Goal: Task Accomplishment & Management: Complete application form

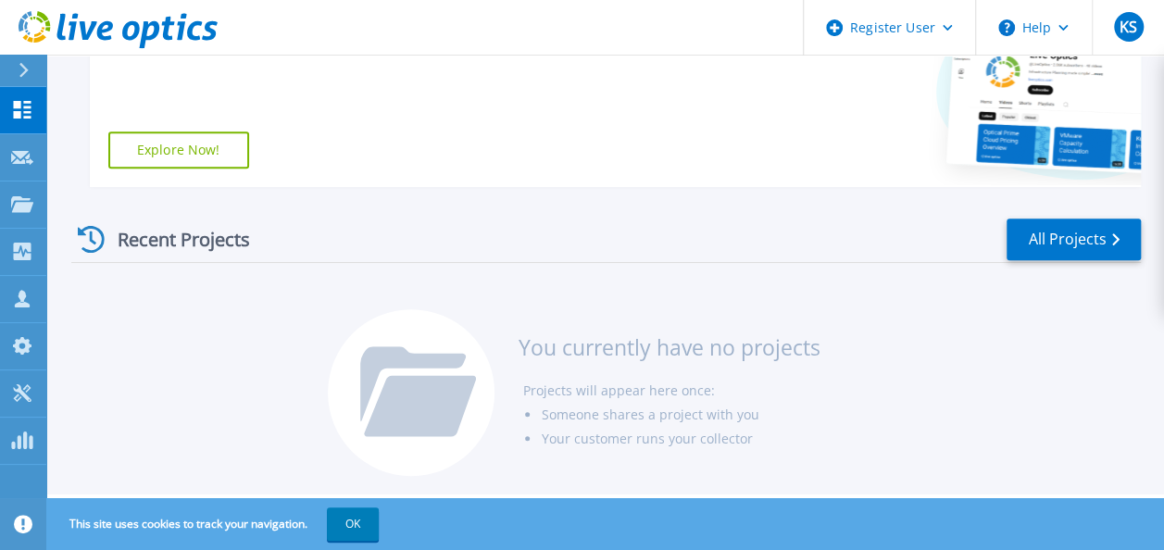
scroll to position [298, 0]
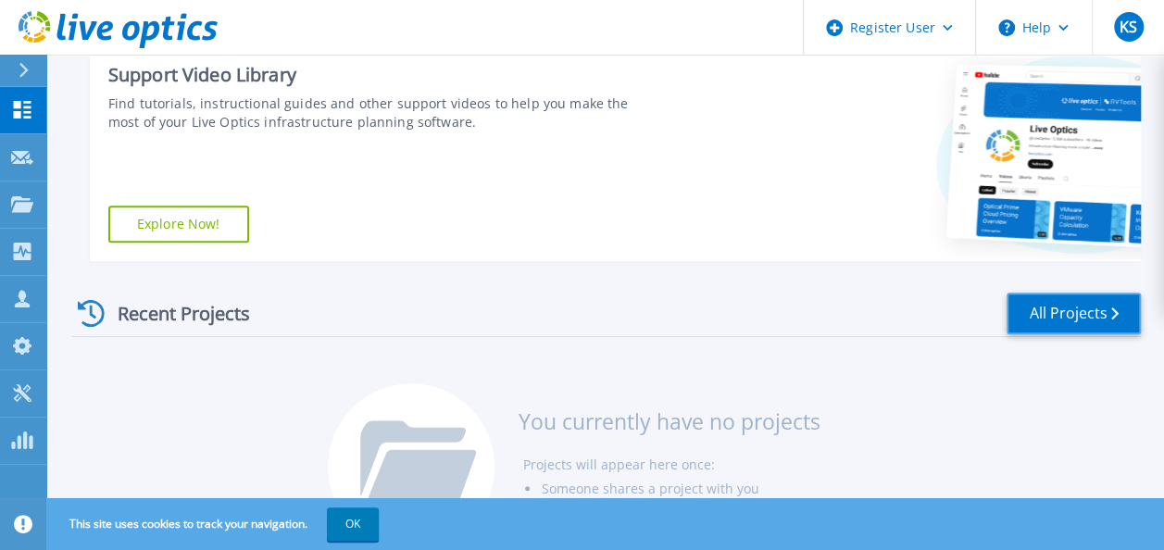
click at [1091, 309] on link "All Projects" at bounding box center [1074, 314] width 134 height 42
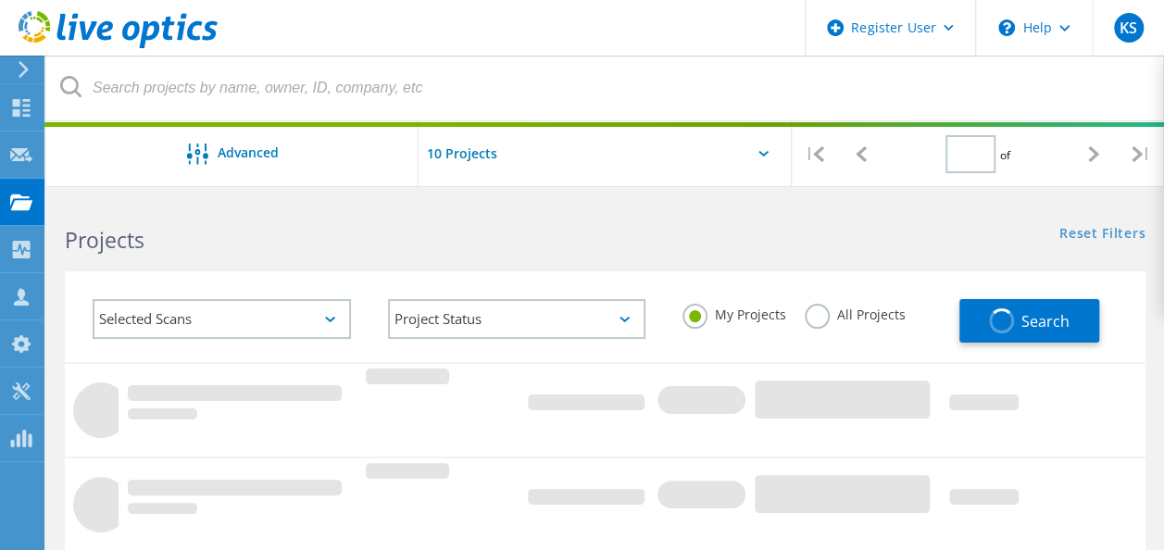
type input "1"
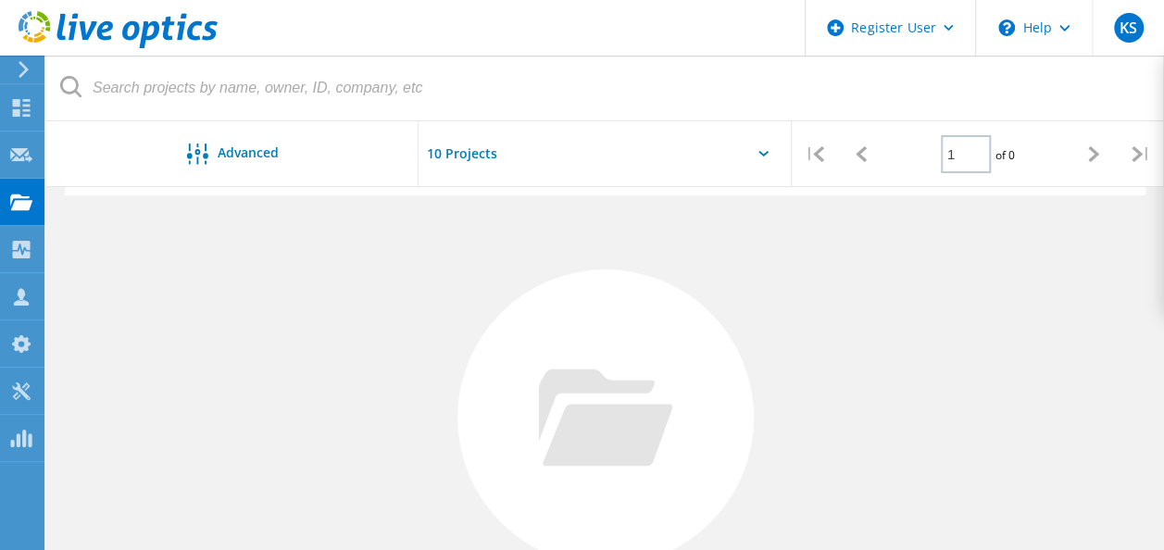
scroll to position [173, 0]
drag, startPoint x: 1000, startPoint y: 267, endPoint x: 143, endPoint y: 229, distance: 858.4
click at [143, 229] on div "No Projects Found Try refining your search." at bounding box center [605, 428] width 1081 height 479
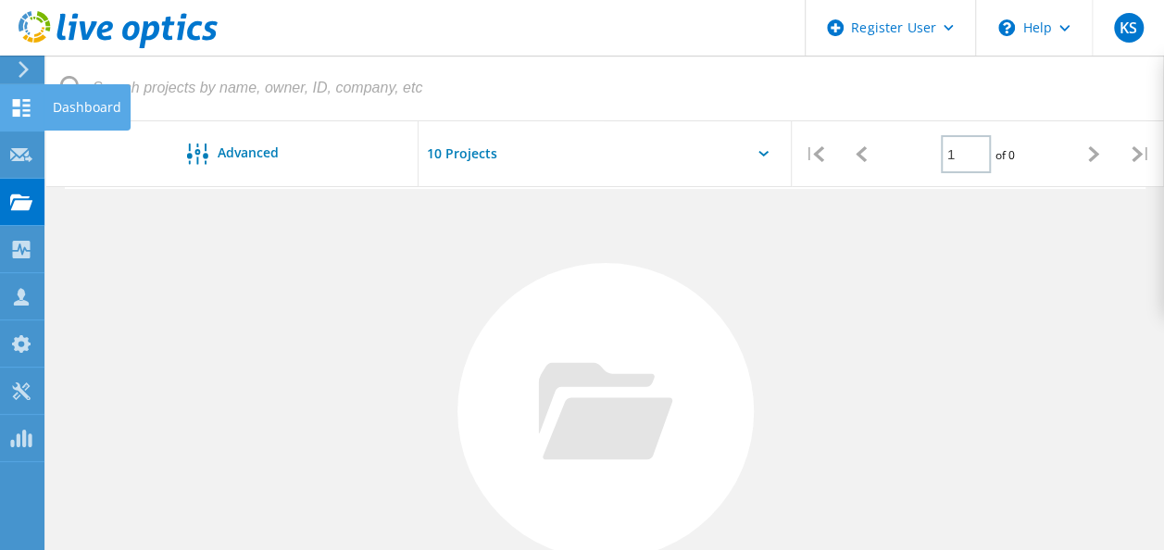
click at [14, 102] on use at bounding box center [22, 108] width 18 height 18
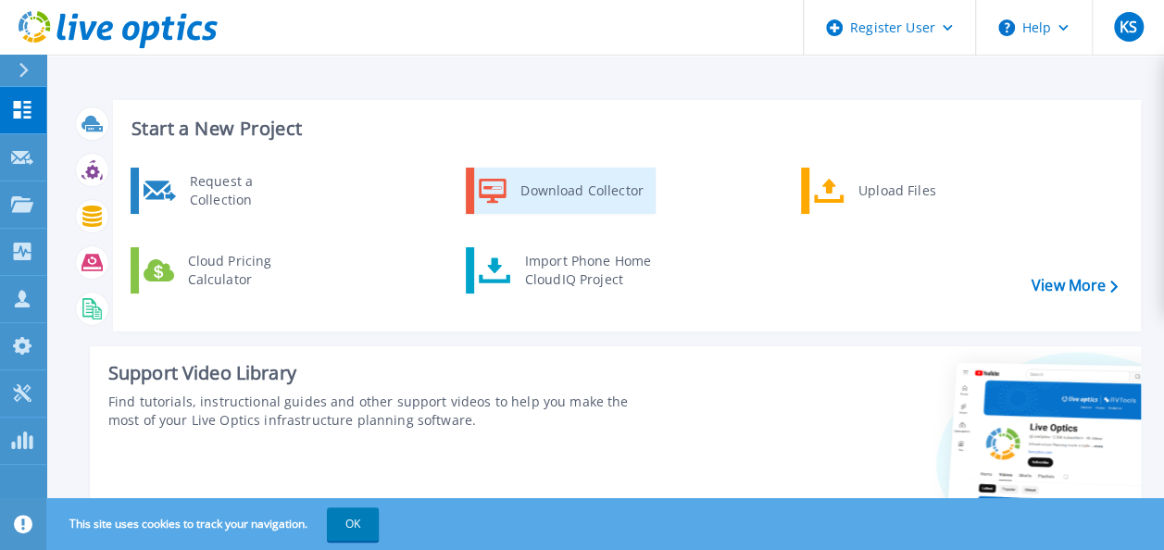
click at [591, 196] on div "Download Collector" at bounding box center [581, 190] width 140 height 37
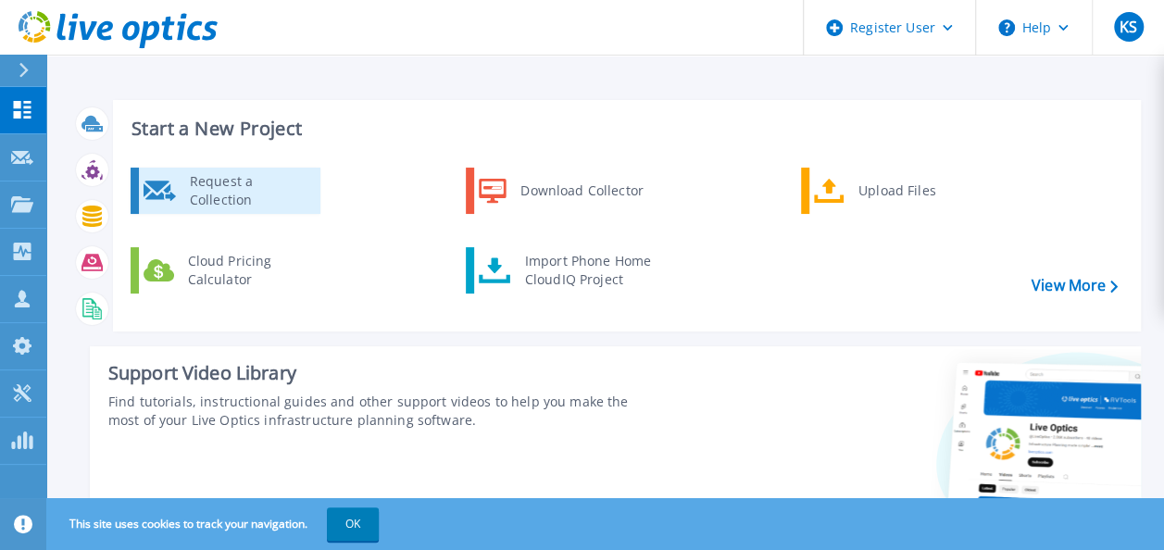
click at [243, 185] on div "Request a Collection" at bounding box center [248, 190] width 135 height 37
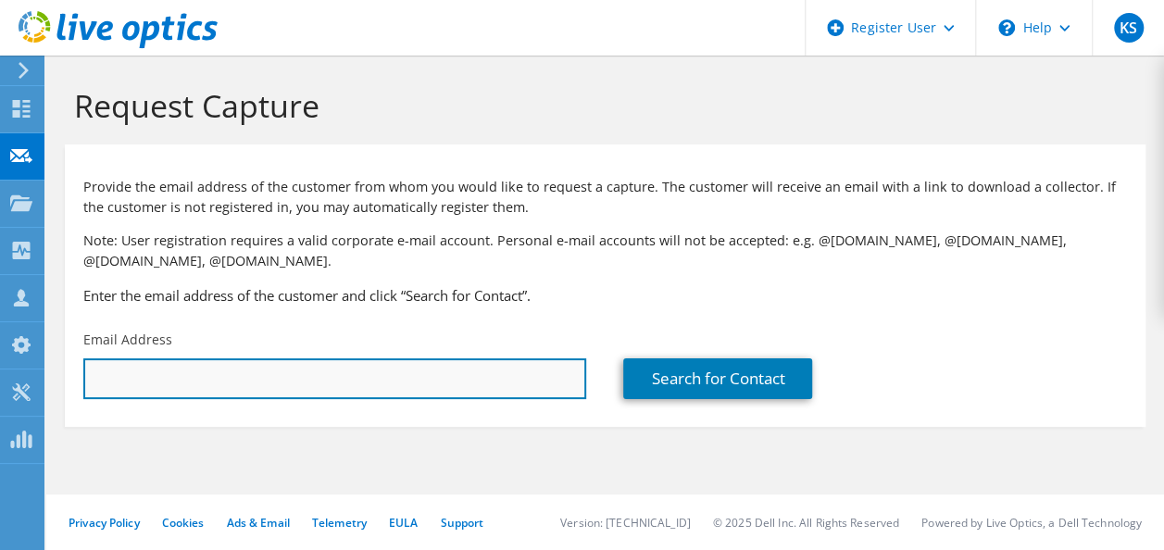
click at [245, 383] on input "text" at bounding box center [334, 378] width 503 height 41
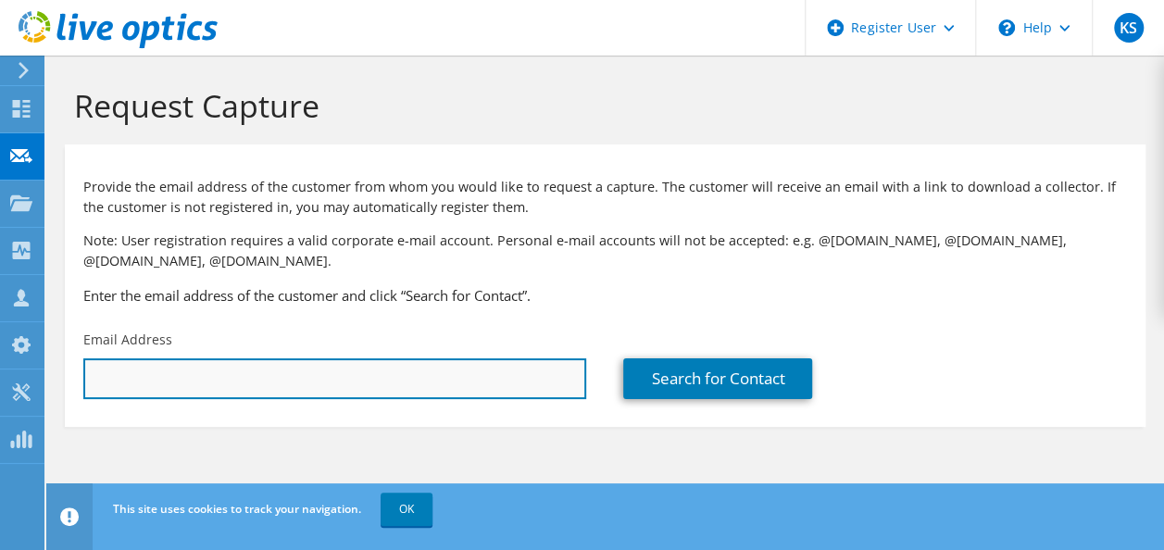
paste input "satishreddye@biophore.com"
drag, startPoint x: 313, startPoint y: 380, endPoint x: 56, endPoint y: 384, distance: 257.5
click at [56, 384] on section "Request Capture Provide the email address of the customer from whom you would l…" at bounding box center [605, 288] width 1118 height 464
paste input "iva"
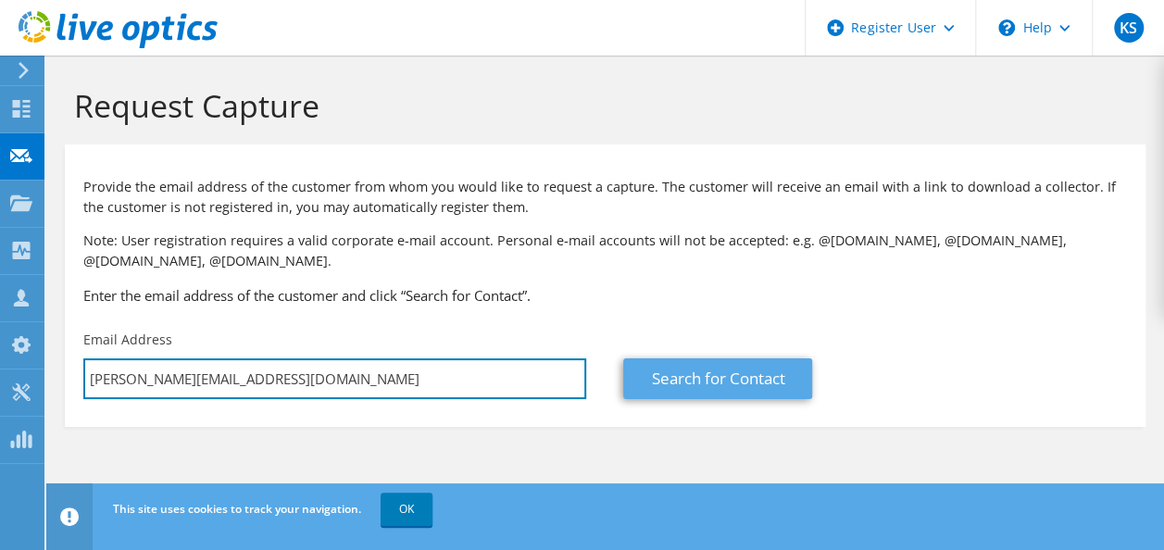
type input "siva@biophore.com"
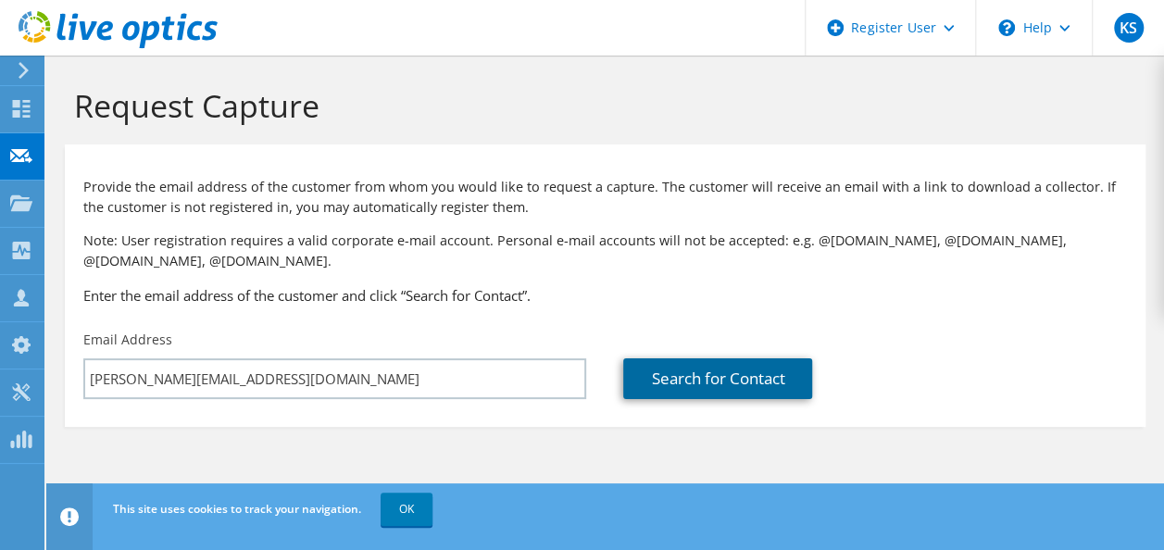
click at [765, 374] on link "Search for Contact" at bounding box center [717, 378] width 189 height 41
type input "BIOPHORE INDIA PHARMACEUTICALS"
type input "SIVA"
type input "KRISHNA"
type input "[GEOGRAPHIC_DATA]"
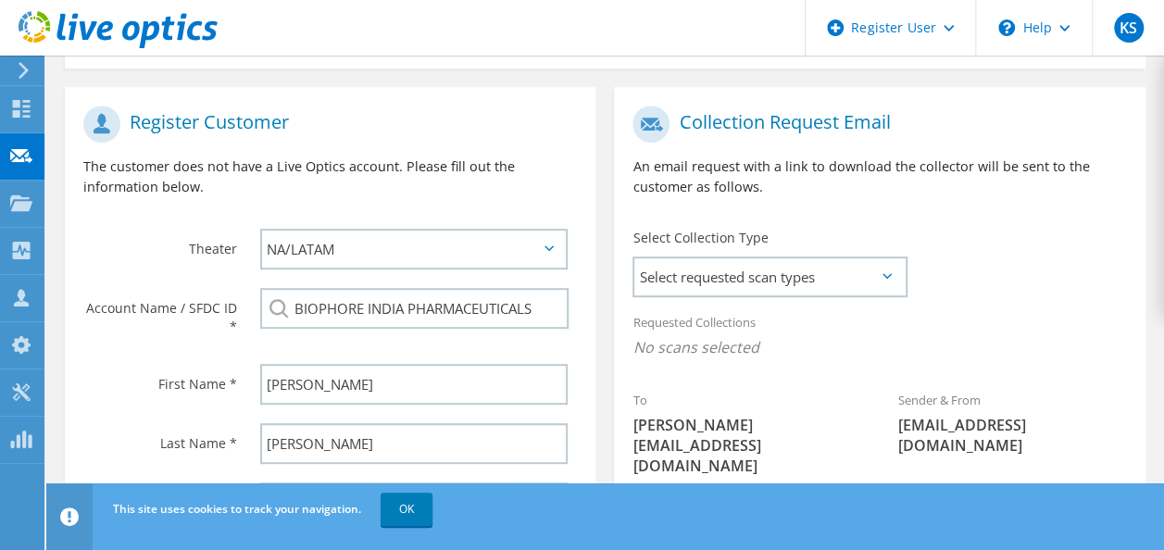
scroll to position [417, 0]
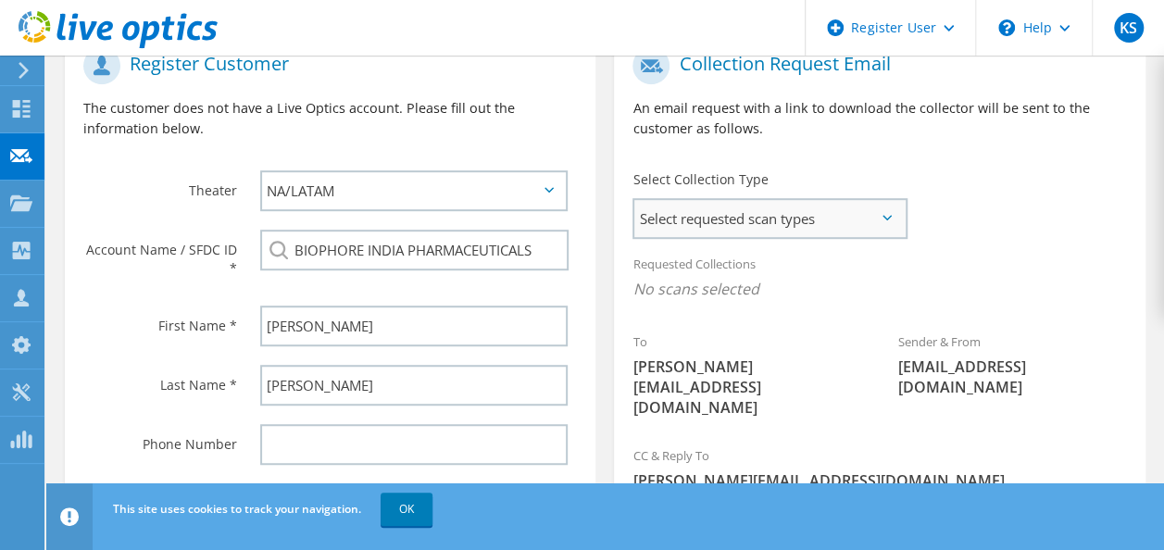
click at [877, 213] on span "Select requested scan types" at bounding box center [769, 218] width 270 height 37
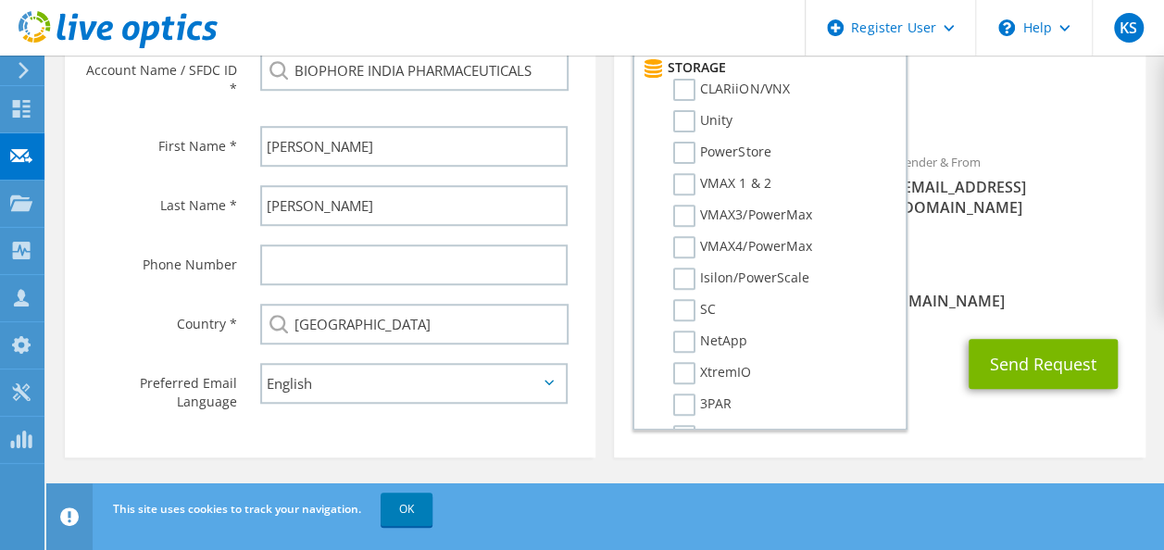
scroll to position [367, 0]
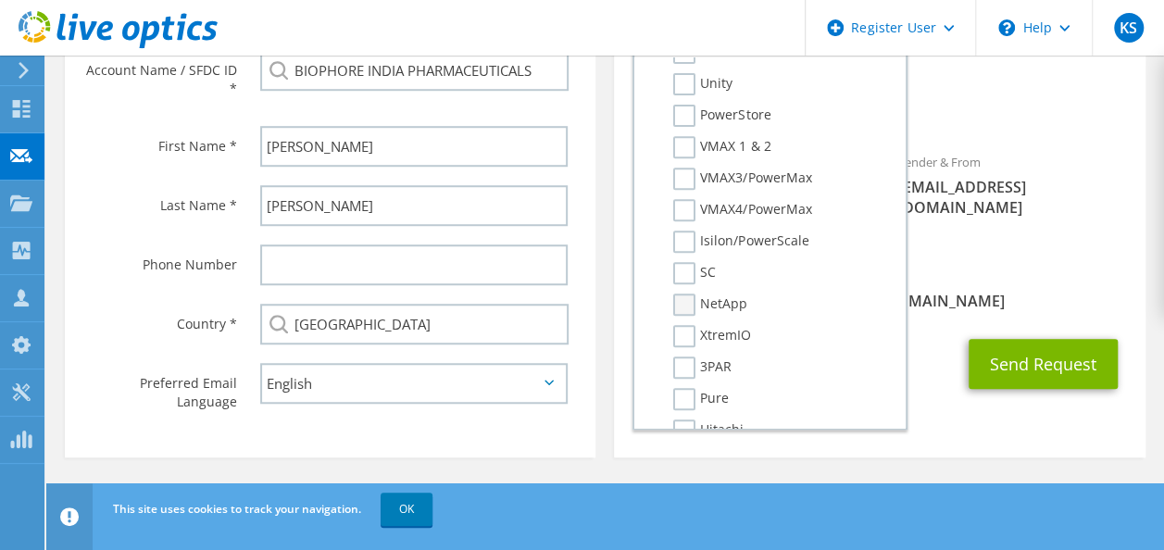
click at [685, 302] on label "NetApp" at bounding box center [710, 305] width 74 height 22
click at [0, 0] on input "NetApp" at bounding box center [0, 0] width 0 height 0
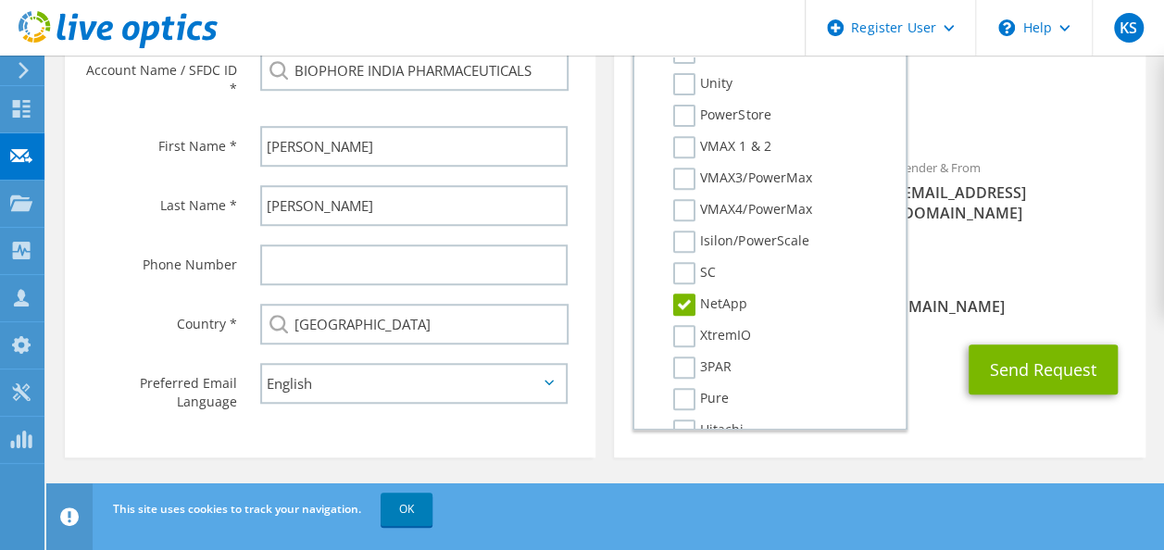
click at [981, 407] on section "Collection Request Email An email request with a link to download the collector…" at bounding box center [879, 153] width 531 height 608
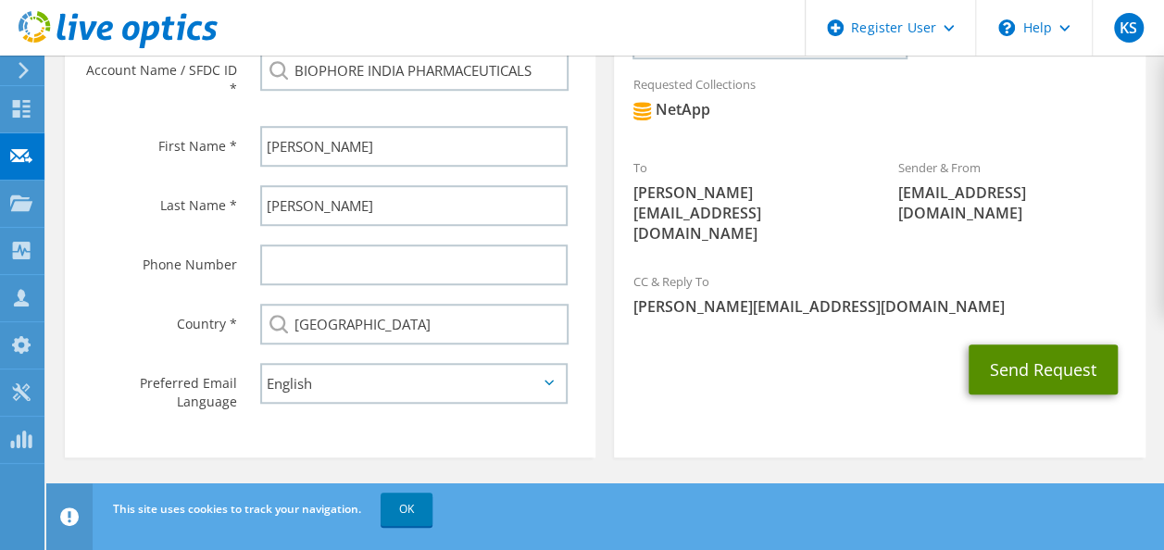
click at [1013, 344] on button "Send Request" at bounding box center [1043, 369] width 149 height 50
